Goal: Information Seeking & Learning: Find specific page/section

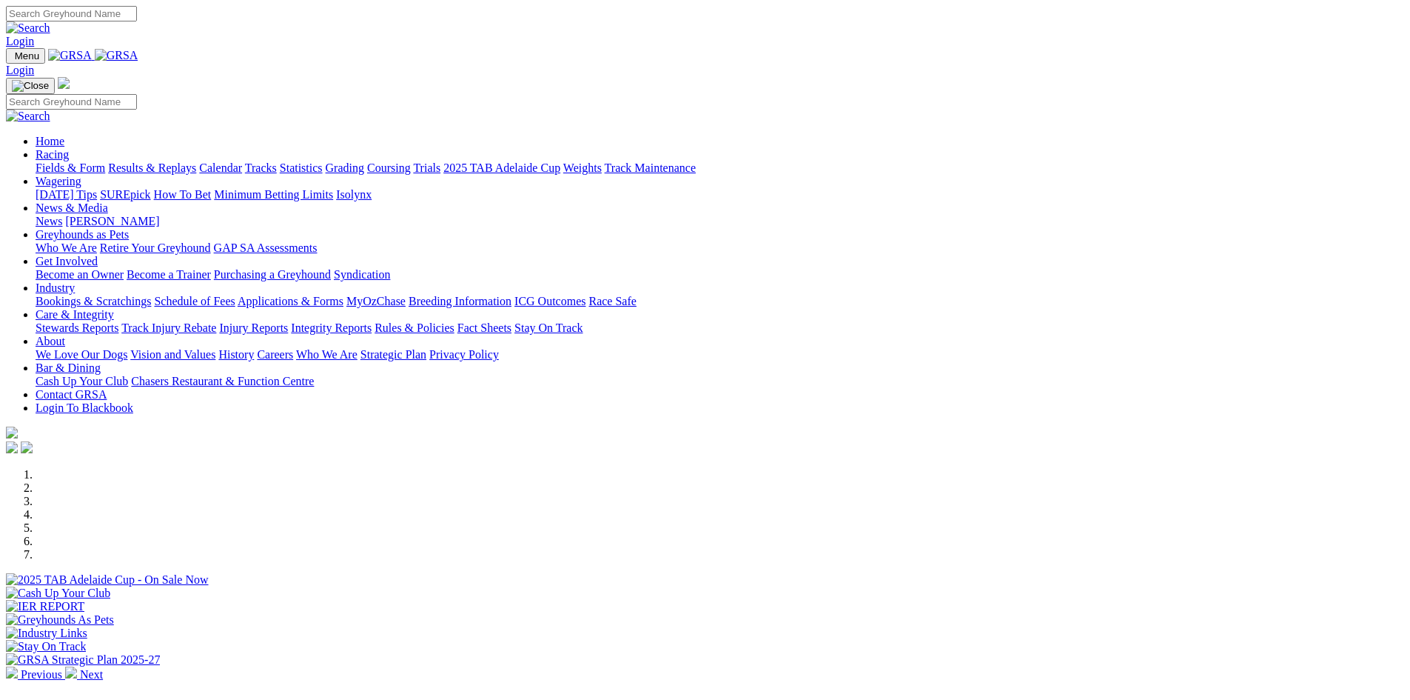
click at [118, 321] on link "Stewards Reports" at bounding box center [77, 327] width 83 height 13
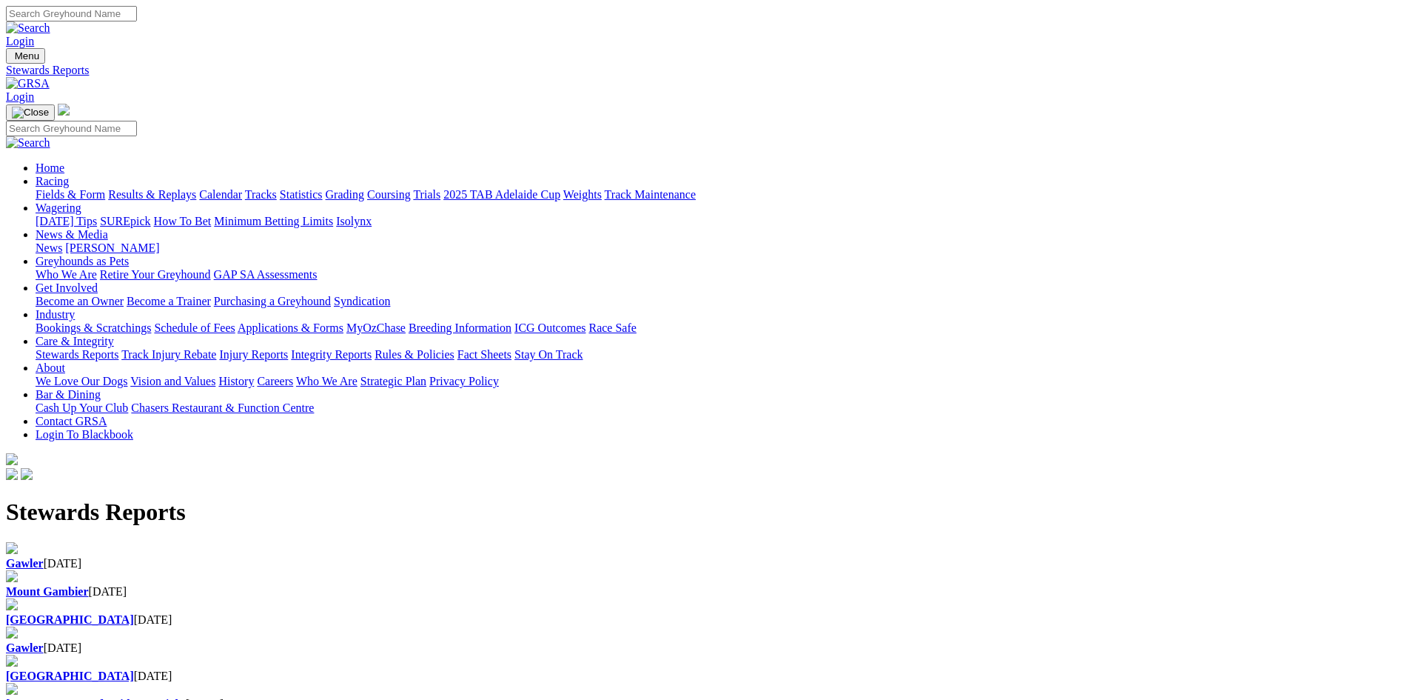
click at [312, 557] on div "Gawler [DATE]" at bounding box center [705, 563] width 1398 height 13
click at [50, 77] on img at bounding box center [28, 83] width 44 height 13
